Goal: Task Accomplishment & Management: Complete application form

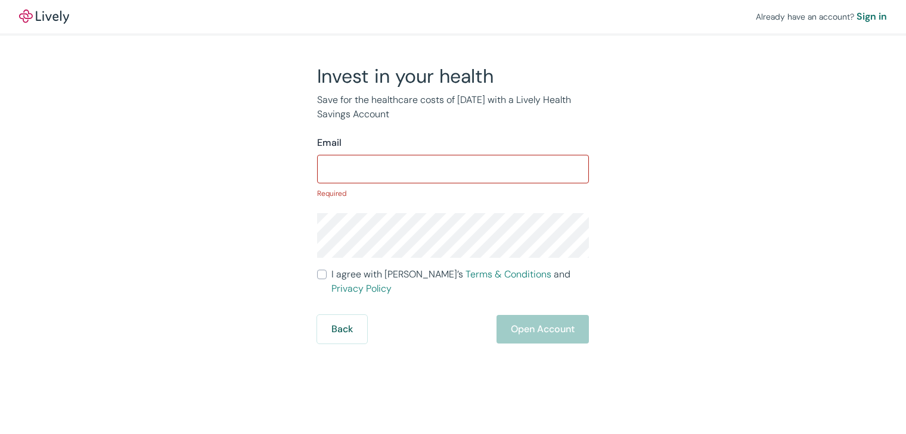
click at [390, 168] on input "Email" at bounding box center [453, 169] width 272 height 24
paste input "MatthewMccormick45@mail.com"
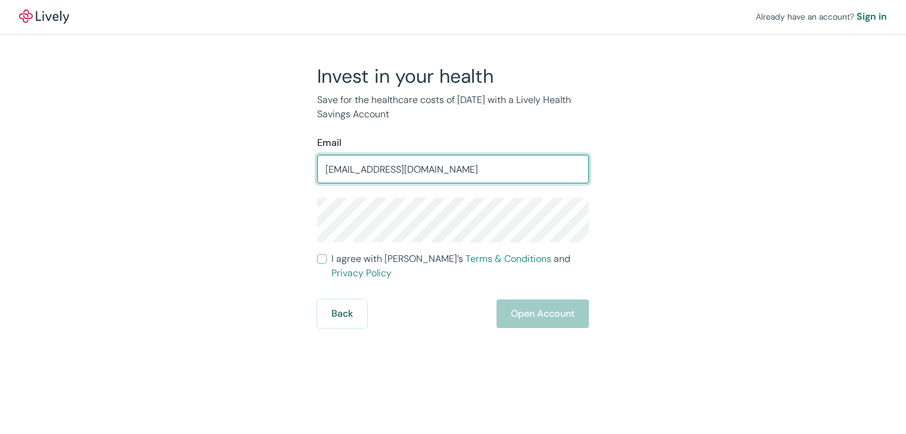
type input "MatthewMccormick45@mail.com"
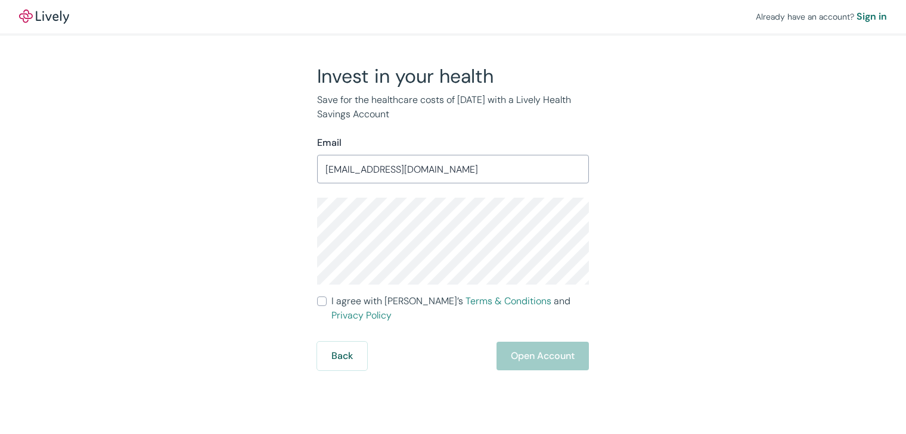
click at [323, 303] on input "I agree with Lively’s Terms & Conditions and Privacy Policy" at bounding box center [322, 302] width 10 height 10
checkbox input "true"
click at [534, 342] on button "Open Account" at bounding box center [542, 356] width 92 height 29
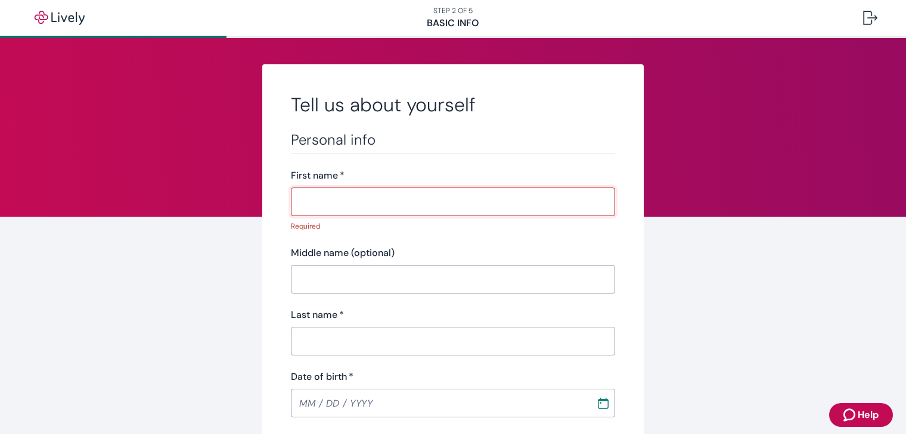
click at [335, 207] on input "First name   *" at bounding box center [453, 202] width 324 height 24
paste input "Matthew"
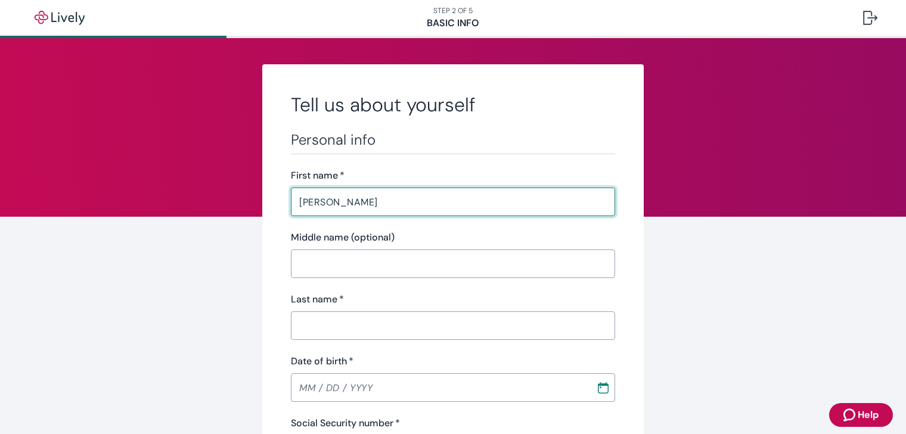
type input "Matthew"
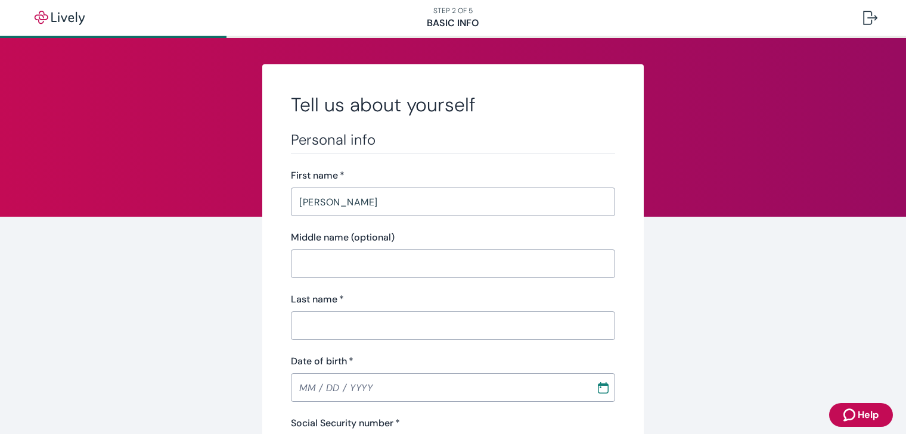
click at [358, 263] on input "Middle name (optional)" at bounding box center [453, 264] width 324 height 24
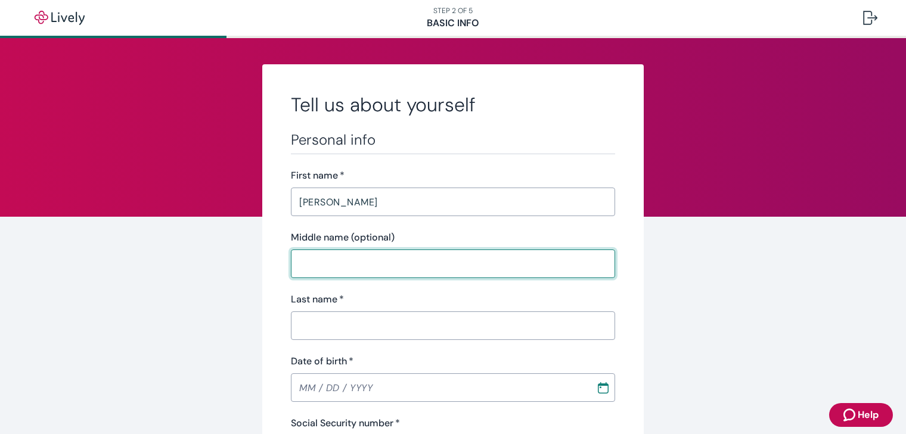
click at [352, 323] on input "Last name   *" at bounding box center [453, 326] width 324 height 24
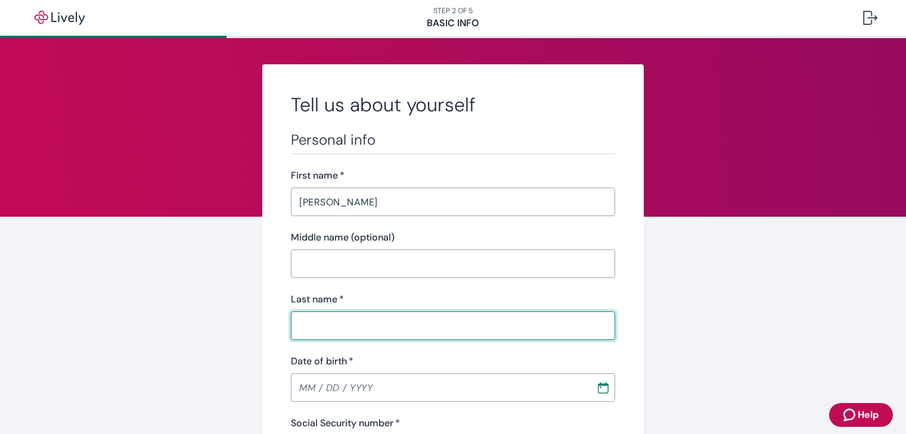
paste input "Mccormick"
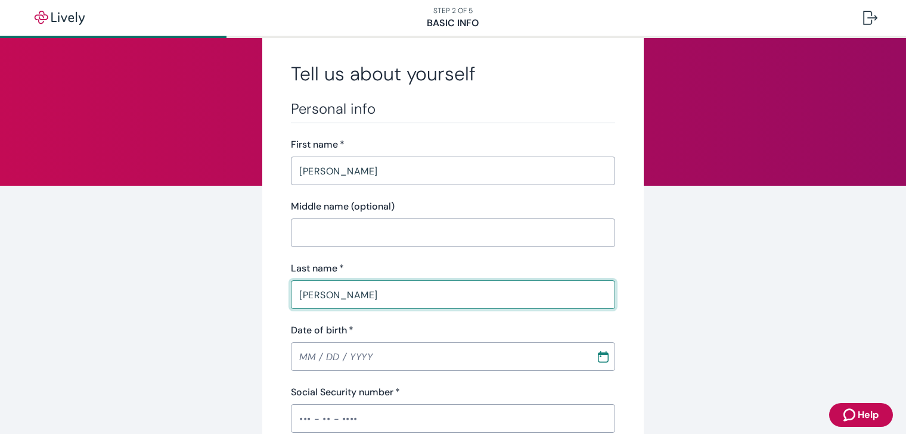
scroll to position [60, 0]
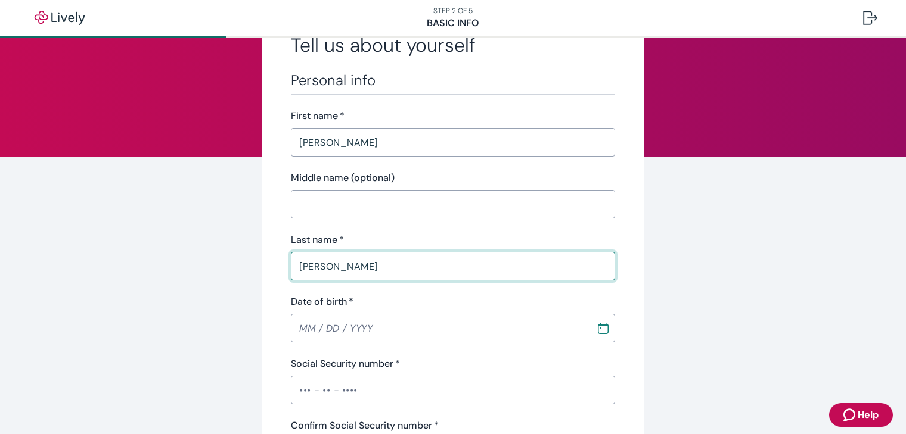
type input "Mccormick"
click at [303, 325] on input "MM / DD / YYYY" at bounding box center [439, 328] width 297 height 24
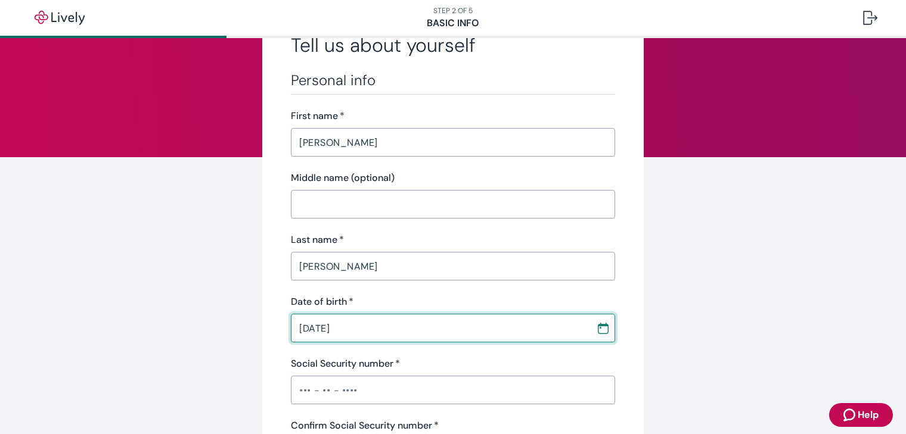
type input "09 / 25 / 1978"
click at [344, 384] on input "Social Security number   *" at bounding box center [453, 390] width 324 height 24
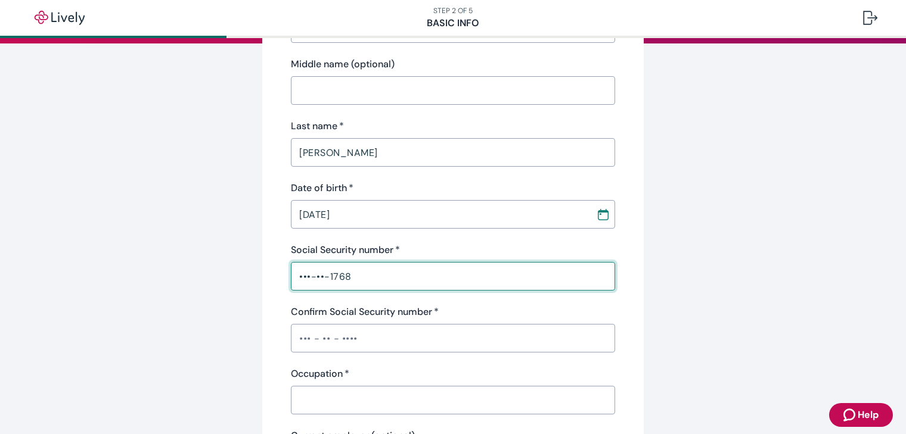
scroll to position [179, 0]
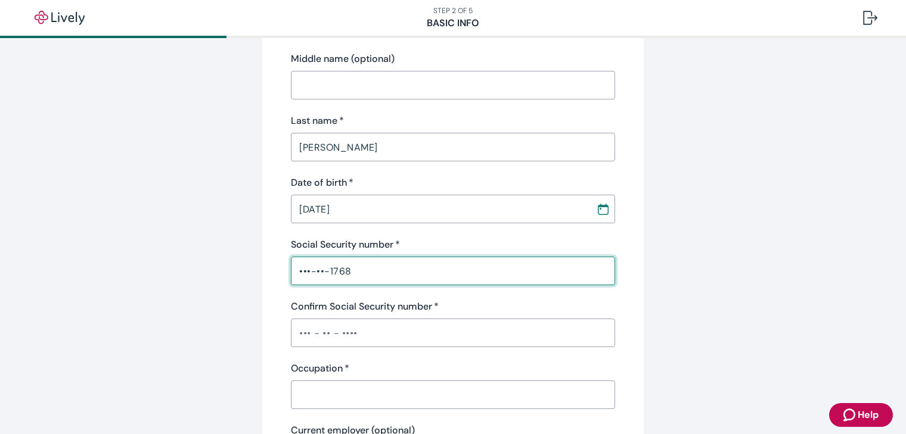
type input "•••-••-1768"
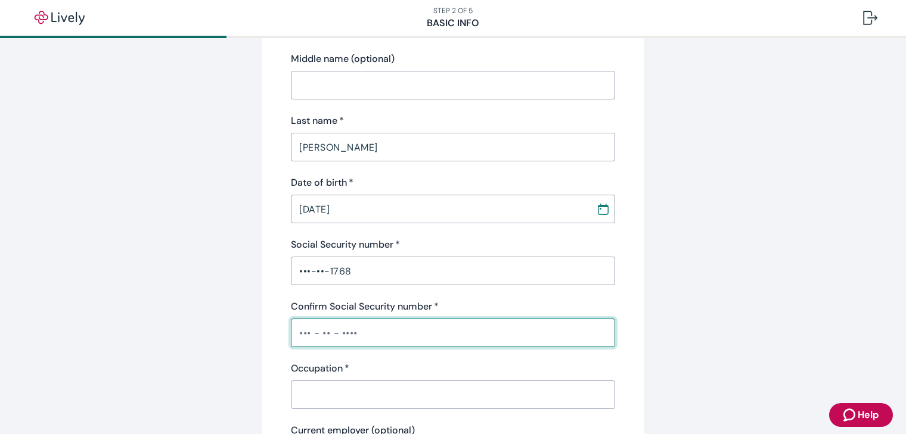
click at [378, 331] on input "Confirm Social Security number   *" at bounding box center [453, 333] width 324 height 24
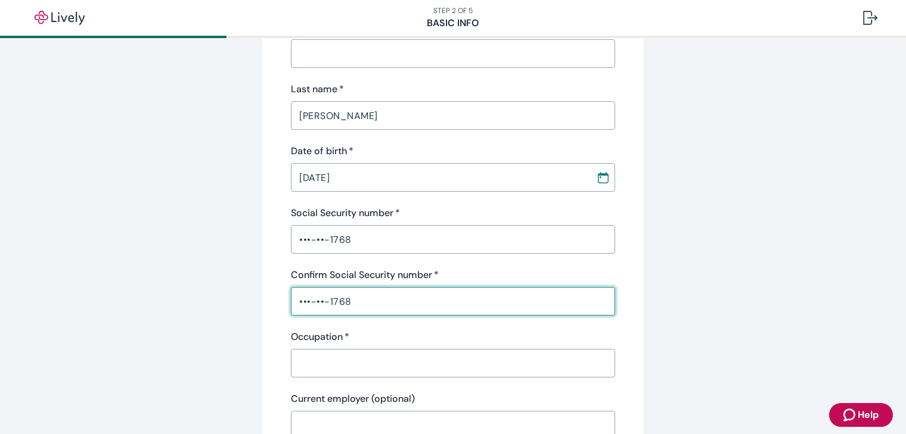
scroll to position [238, 0]
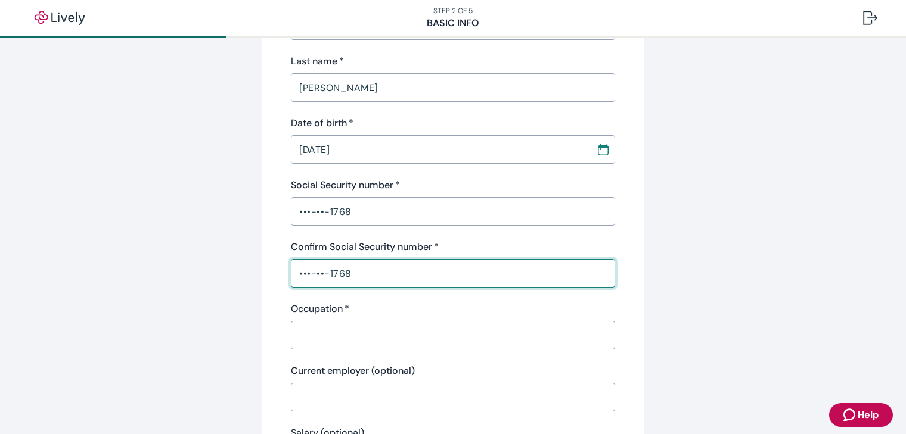
type input "•••-••-1768"
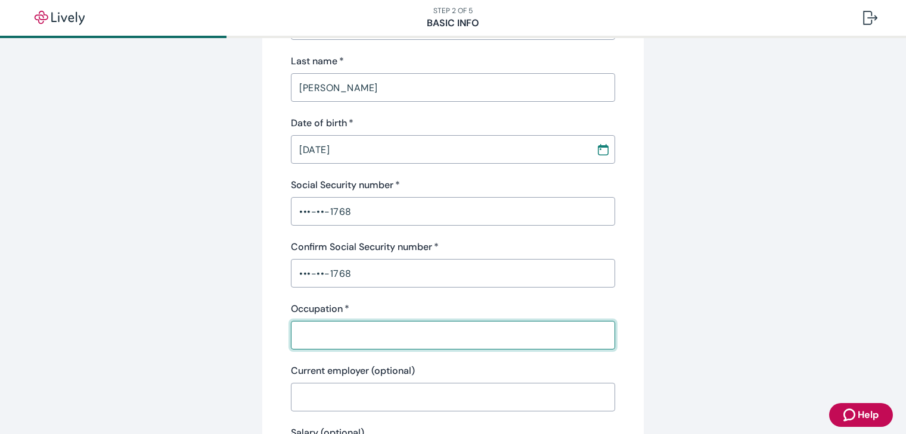
click at [375, 325] on input "Occupation   *" at bounding box center [453, 336] width 324 height 24
type input "General Manager"
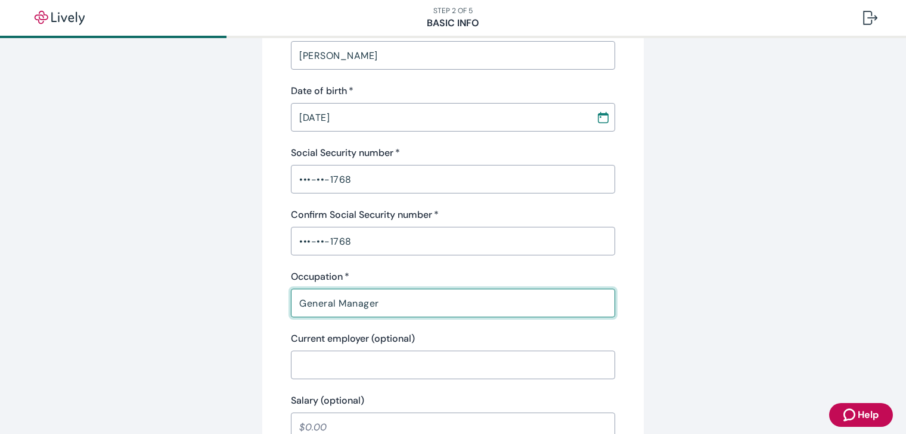
scroll to position [358, 0]
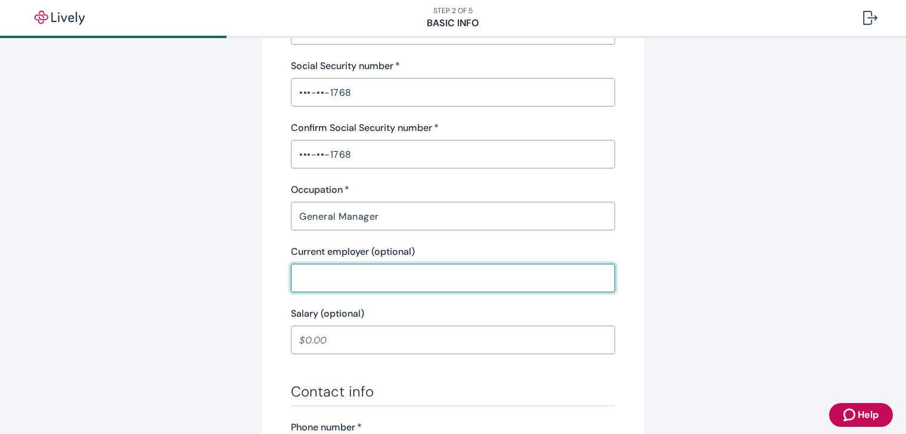
click at [360, 285] on input "Current employer (optional)" at bounding box center [453, 278] width 324 height 24
type input "Pizza Hut"
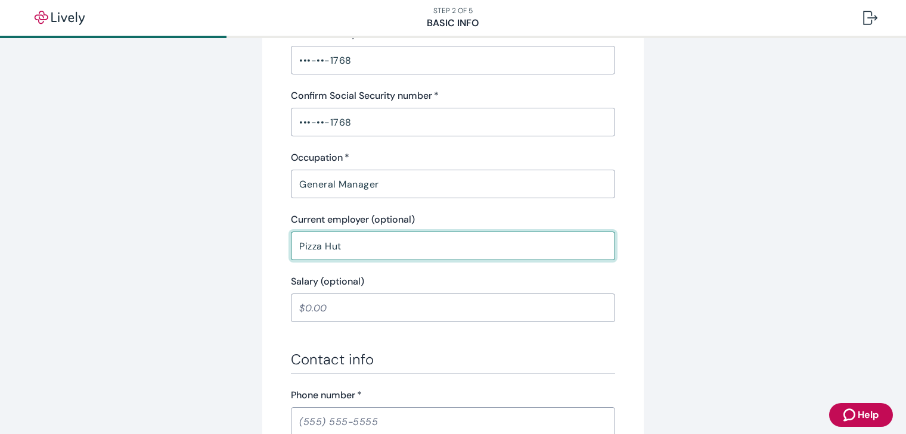
scroll to position [417, 0]
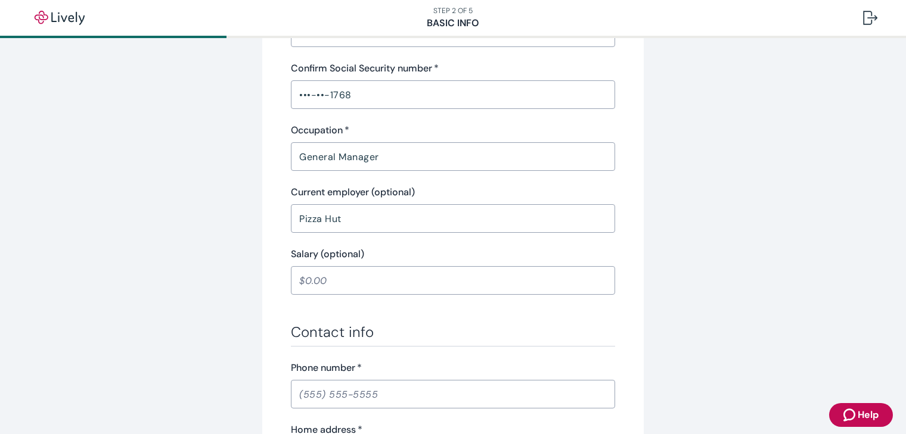
click at [354, 283] on input "Salary (optional)" at bounding box center [453, 281] width 324 height 24
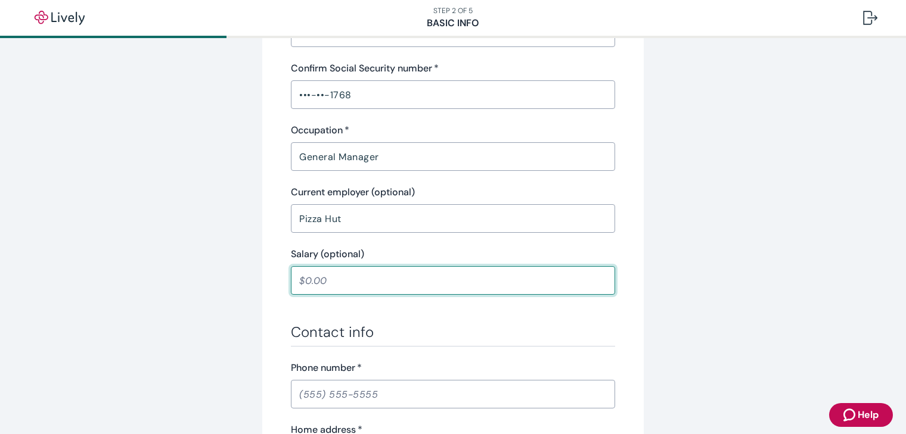
type input "59,000.00"
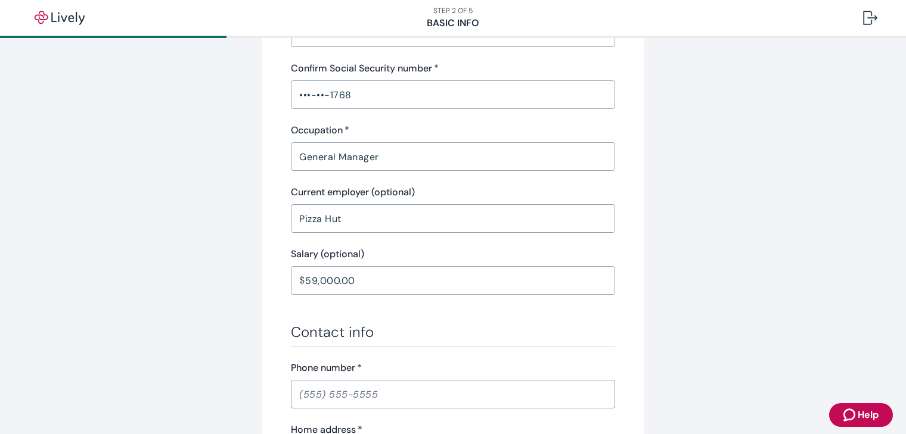
click at [349, 309] on div "Personal info First name   * Matthew ​ Middle name (optional) ​ Last name   * M…" at bounding box center [453, 191] width 324 height 955
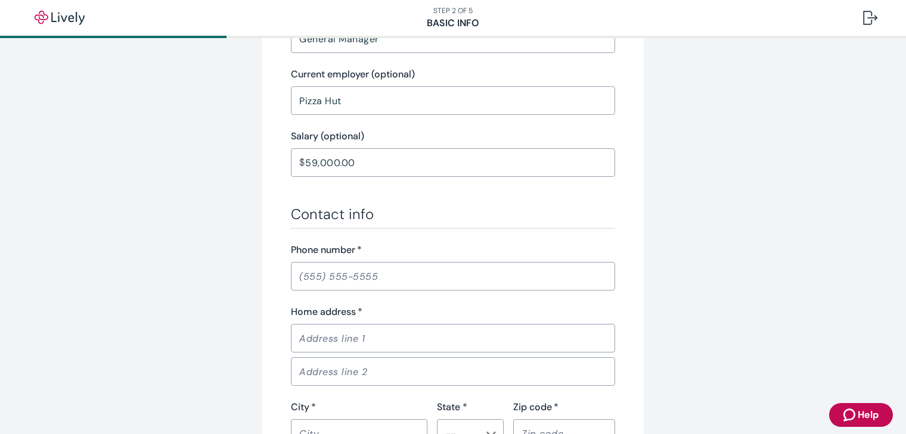
scroll to position [536, 0]
click at [358, 270] on input "Phone number   *" at bounding box center [453, 275] width 324 height 24
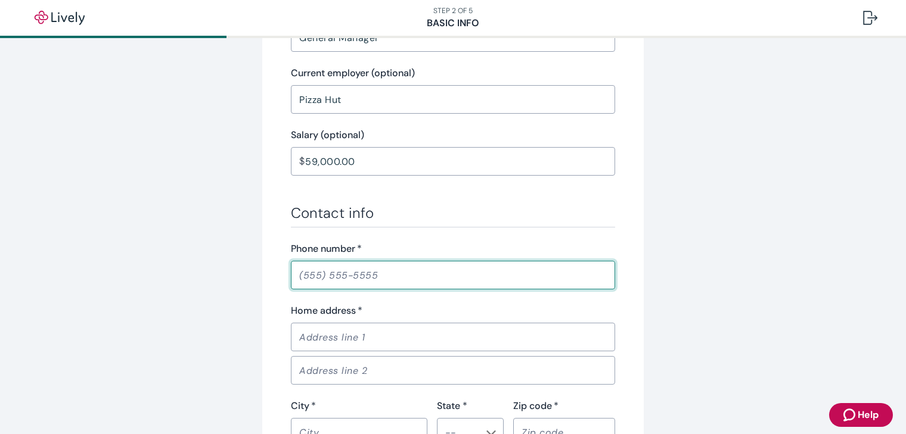
type input "(510) 281-2360"
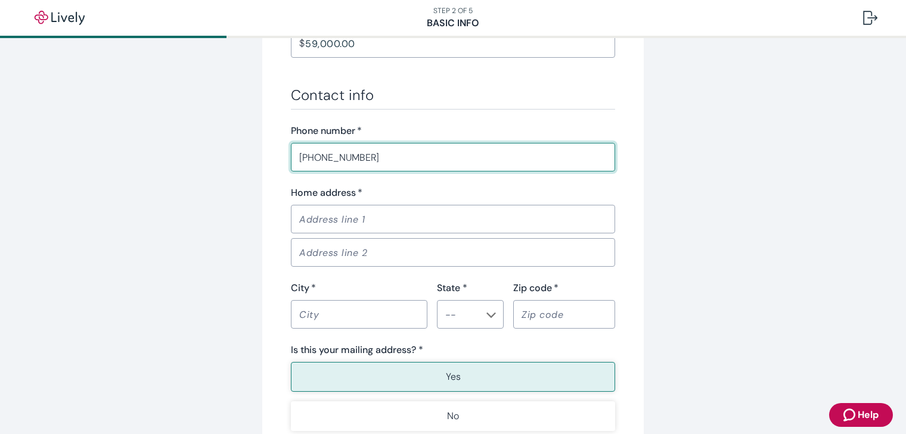
scroll to position [655, 0]
click at [358, 222] on input "Home address   *" at bounding box center [453, 218] width 324 height 24
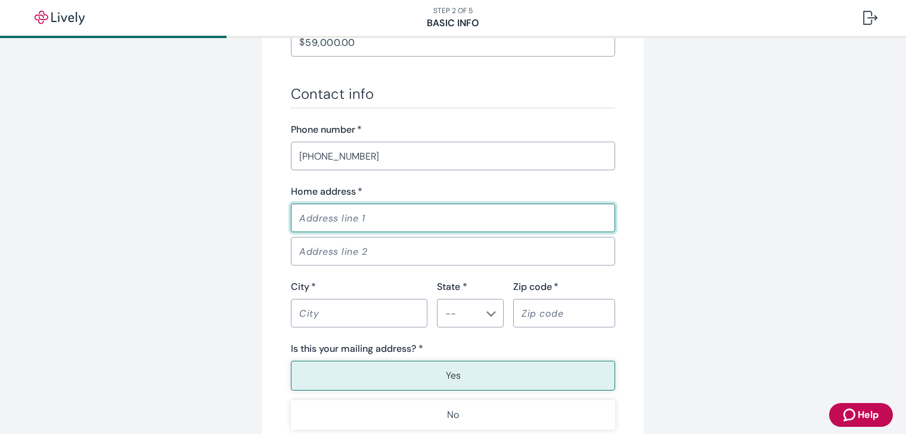
type input "4008 138Th St"
click at [355, 310] on input "City   *" at bounding box center [359, 313] width 136 height 24
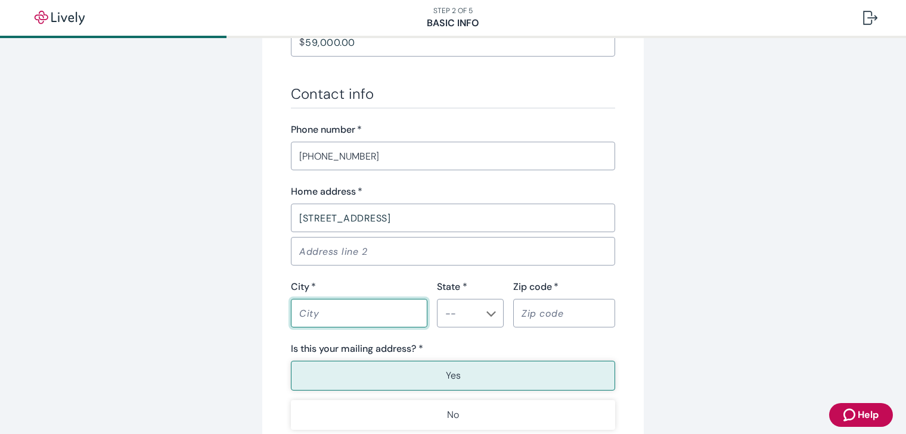
type input "Urbandale"
click at [460, 313] on input "State *" at bounding box center [460, 313] width 40 height 17
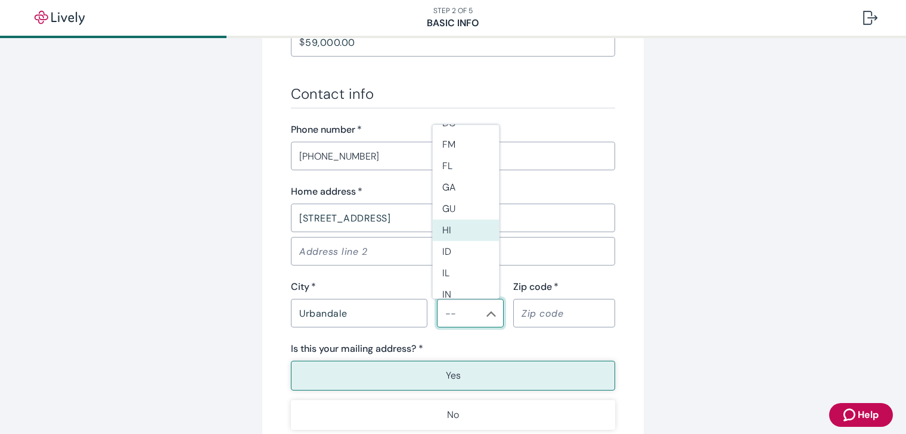
scroll to position [238, 0]
click at [451, 284] on li "IA" at bounding box center [466, 288] width 67 height 21
type input "IA"
click at [522, 310] on input "Zip code   *" at bounding box center [564, 313] width 102 height 24
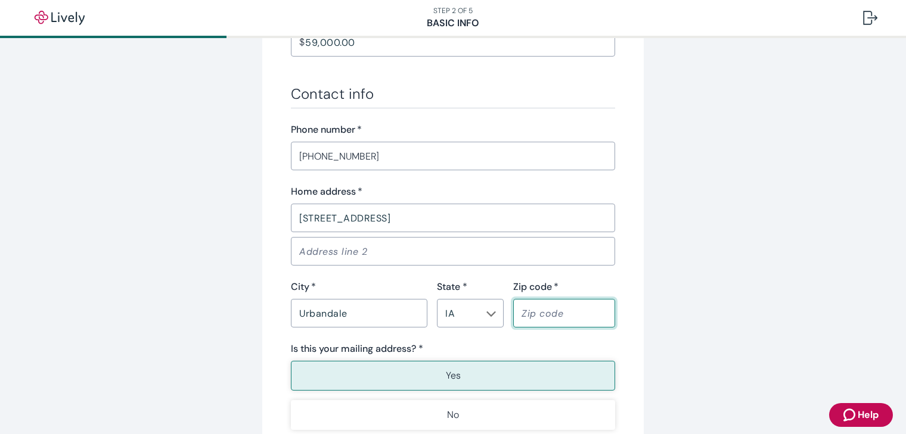
type input "50323"
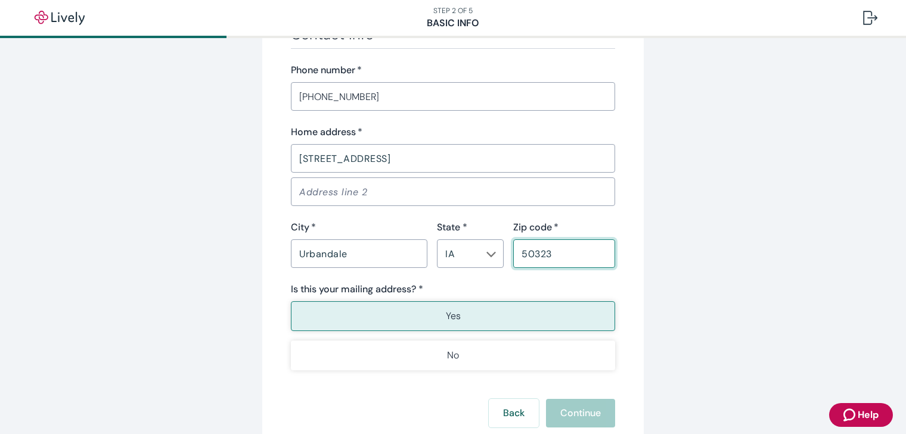
scroll to position [775, 0]
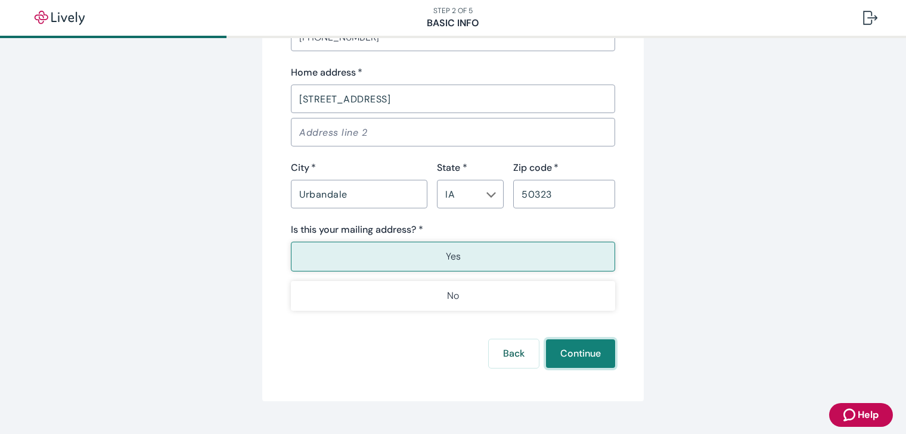
click at [592, 358] on button "Continue" at bounding box center [580, 354] width 69 height 29
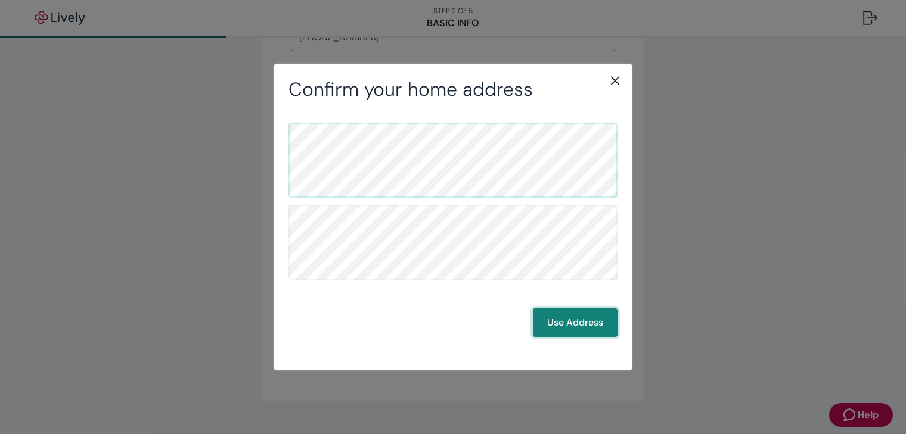
click at [568, 328] on button "Use Address" at bounding box center [575, 323] width 85 height 29
click at [579, 324] on button "Use Address" at bounding box center [575, 323] width 85 height 29
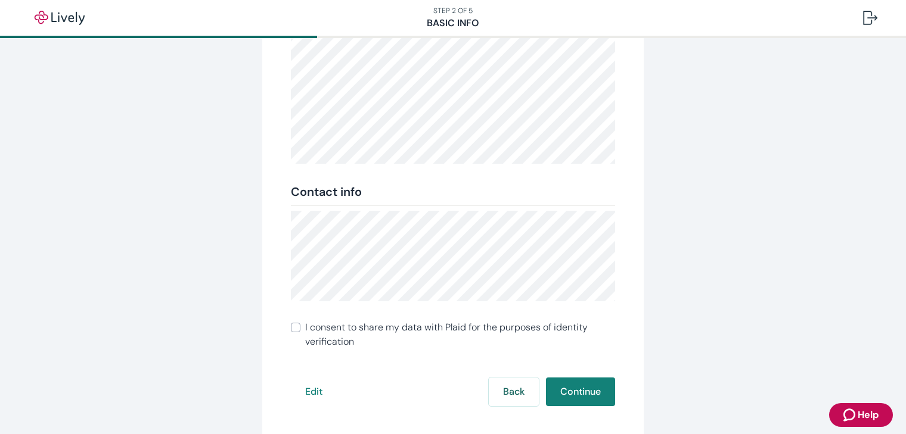
scroll to position [238, 0]
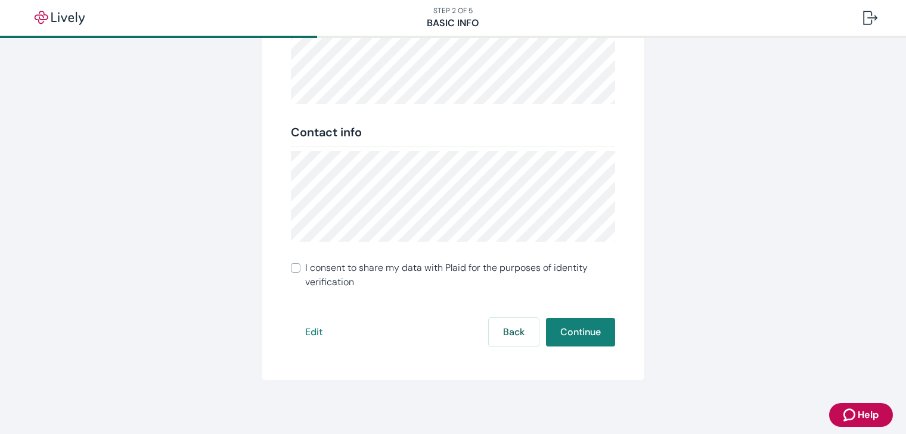
click at [296, 266] on label "I consent to share my data with Plaid for the purposes of identity verification" at bounding box center [453, 275] width 324 height 29
click at [296, 266] on input "I consent to share my data with Plaid for the purposes of identity verification" at bounding box center [296, 268] width 10 height 10
checkbox input "true"
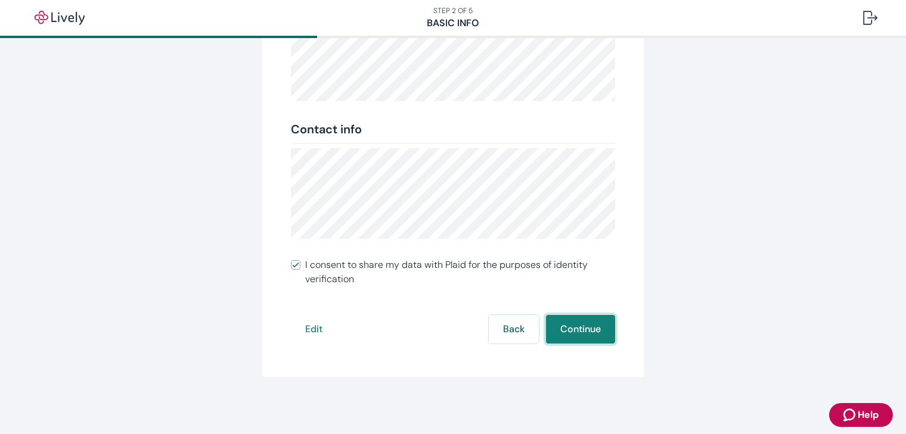
click at [574, 329] on button "Continue" at bounding box center [580, 329] width 69 height 29
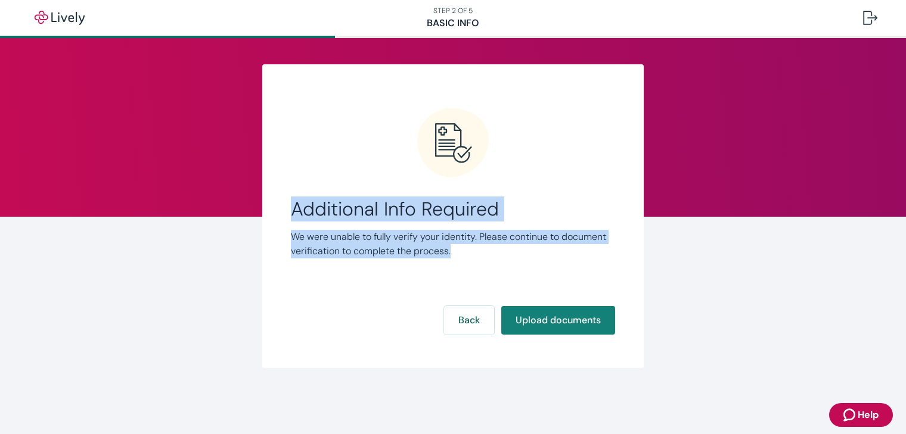
drag, startPoint x: 290, startPoint y: 199, endPoint x: 476, endPoint y: 247, distance: 192.6
click at [476, 247] on div "Link Account Additional Info Required We were unable to fully verify your ident…" at bounding box center [452, 216] width 381 height 304
copy div "Additional Info Required We were unable to fully verify your identity. Please c…"
click at [577, 204] on span "Additional Info Required" at bounding box center [453, 209] width 324 height 23
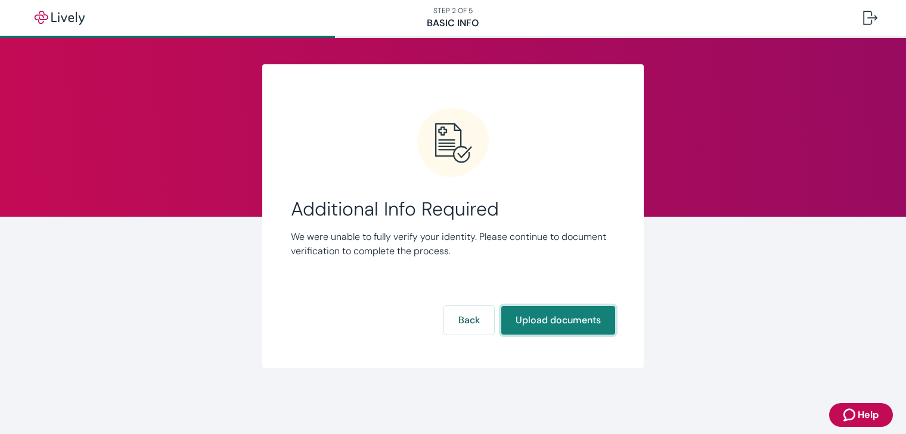
click at [571, 317] on button "Upload documents" at bounding box center [558, 320] width 114 height 29
click at [539, 320] on button "Upload documents" at bounding box center [558, 320] width 114 height 29
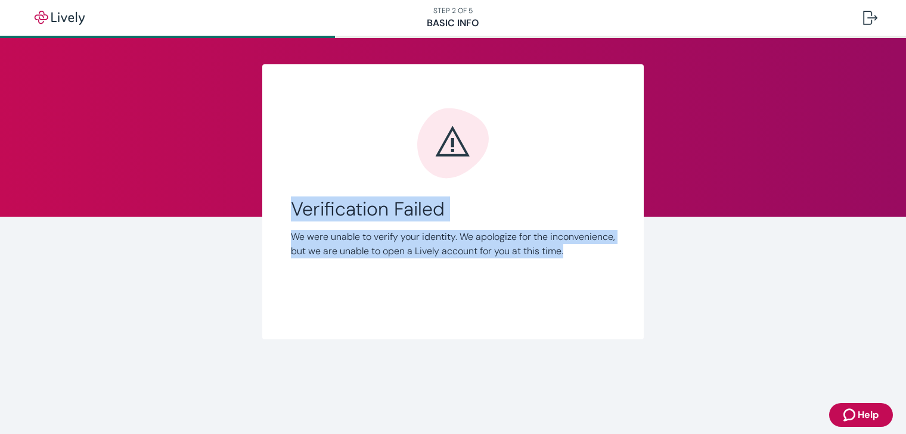
drag, startPoint x: 293, startPoint y: 205, endPoint x: 444, endPoint y: 273, distance: 165.9
click at [444, 259] on div "Verification Failed We were unable to verify your identity. We apologize for th…" at bounding box center [453, 228] width 324 height 61
copy div "Verification Failed We were unable to verify your identity. We apologize for th…"
click at [591, 220] on span "Verification Failed" at bounding box center [453, 209] width 324 height 23
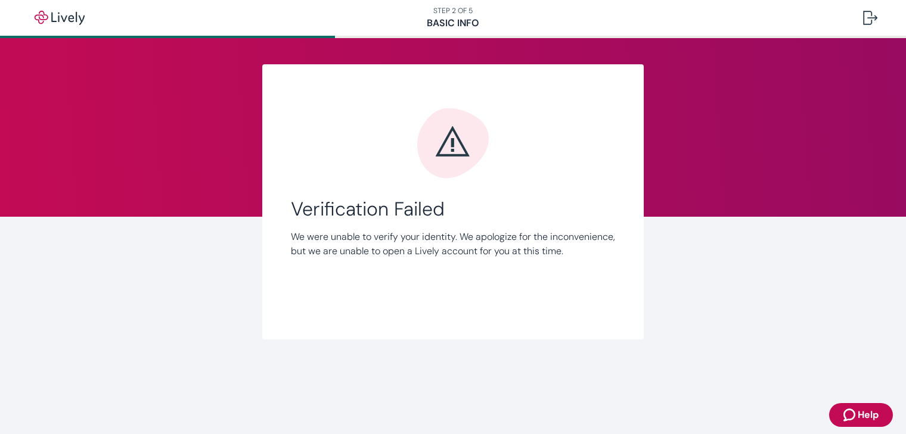
click at [530, 192] on div "Verification Failed We were unable to verify your identity. We apologize for th…" at bounding box center [453, 209] width 324 height 204
click at [475, 23] on nav "STEP 2 OF 5 Basic Info" at bounding box center [453, 18] width 906 height 36
click at [869, 20] on div at bounding box center [870, 18] width 14 height 14
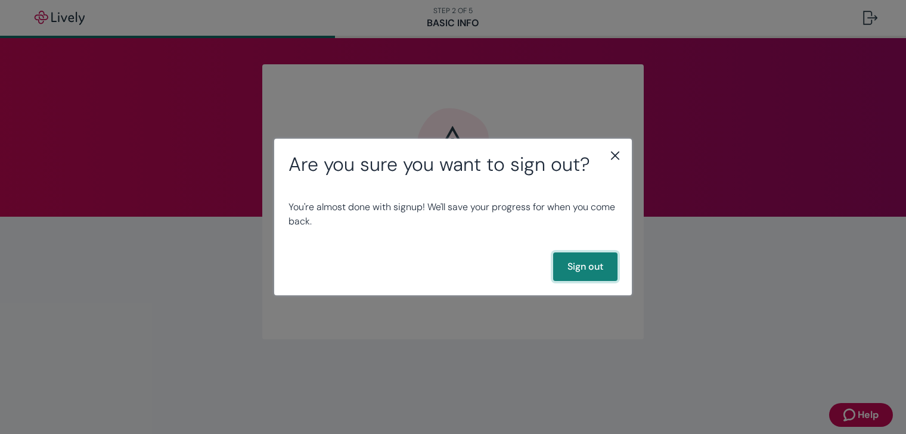
click at [608, 257] on button "Sign out" at bounding box center [585, 267] width 64 height 29
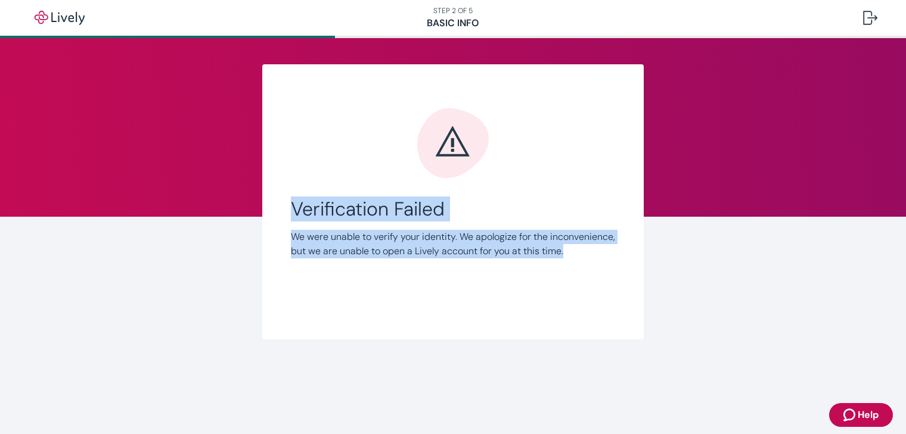
drag, startPoint x: 303, startPoint y: 213, endPoint x: 593, endPoint y: 265, distance: 295.4
click at [593, 259] on div "Verification Failed We were unable to verify your identity. We apologize for th…" at bounding box center [453, 228] width 324 height 61
copy div "Verification Failed We were unable to verify your identity. We apologize for th…"
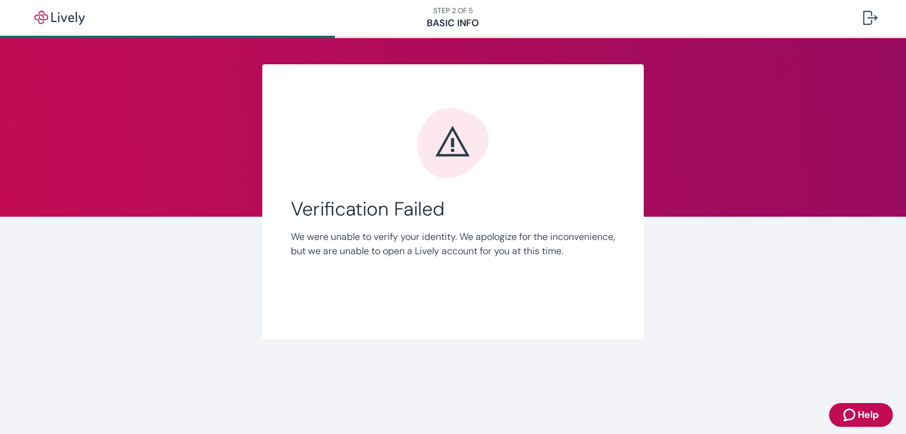
click at [542, 136] on div at bounding box center [453, 143] width 324 height 72
click at [863, 13] on div at bounding box center [870, 18] width 14 height 14
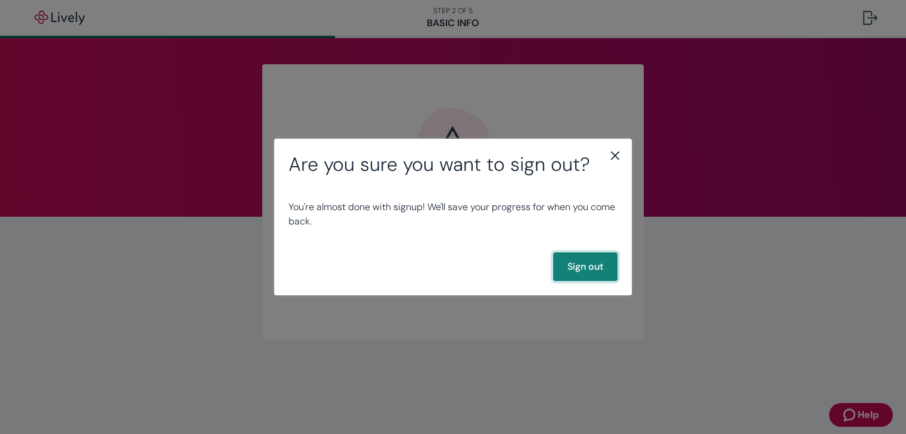
click at [588, 275] on button "Sign out" at bounding box center [585, 267] width 64 height 29
